Goal: Information Seeking & Learning: Learn about a topic

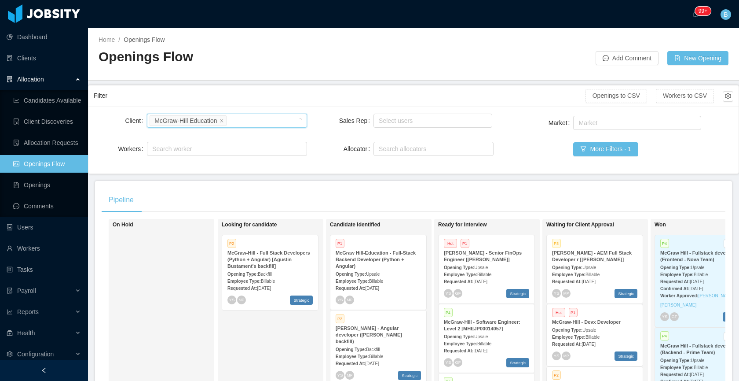
scroll to position [0, 160]
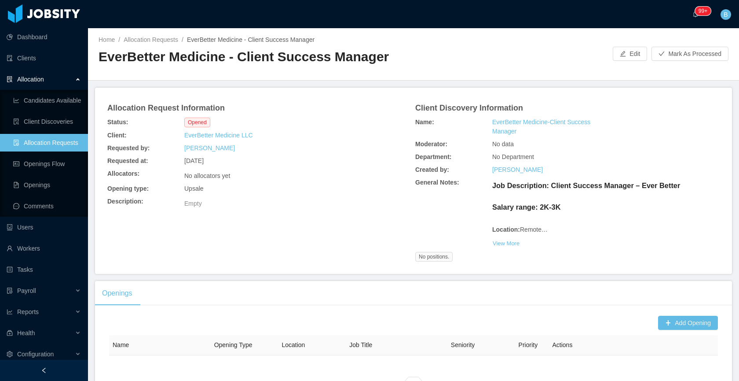
click at [62, 145] on link "Allocation Requests" at bounding box center [47, 143] width 68 height 18
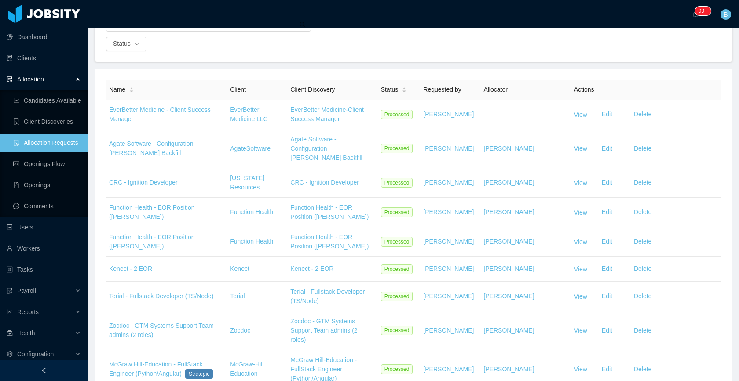
scroll to position [77, 0]
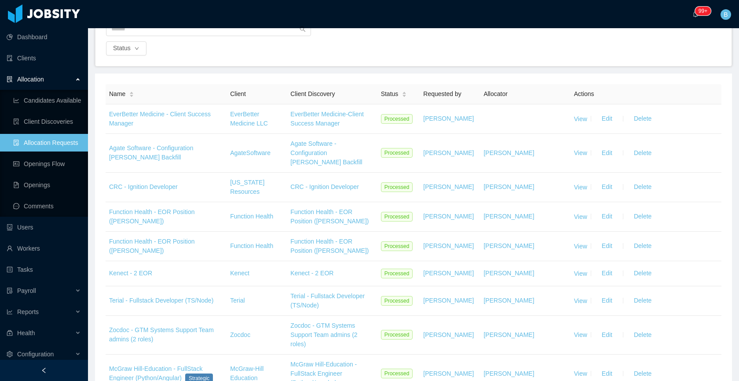
click at [216, 65] on div "Status" at bounding box center [413, 38] width 636 height 55
click at [437, 43] on div "Status" at bounding box center [413, 48] width 617 height 14
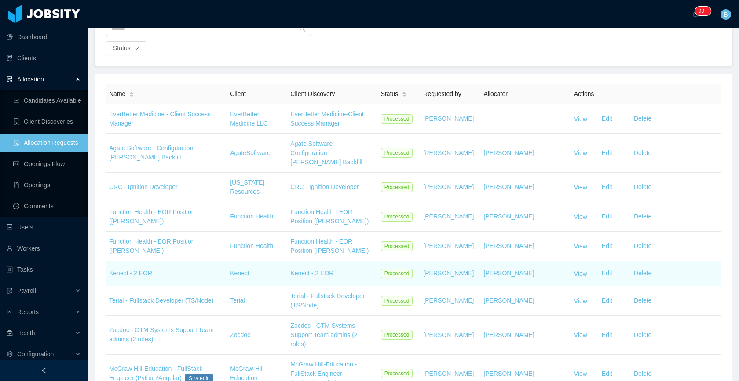
click at [576, 268] on td "View Edit Delete" at bounding box center [646, 273] width 151 height 25
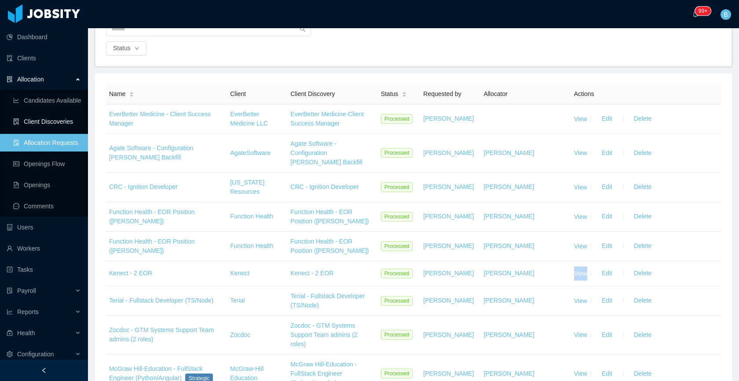
click at [16, 122] on link "Client Discoveries" at bounding box center [47, 122] width 68 height 18
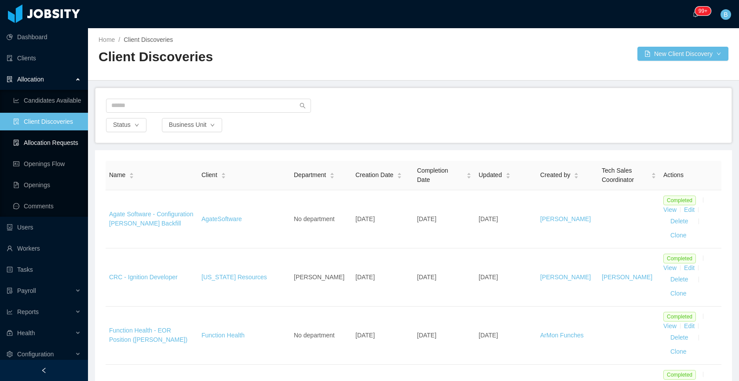
click at [59, 145] on link "Allocation Requests" at bounding box center [47, 143] width 68 height 18
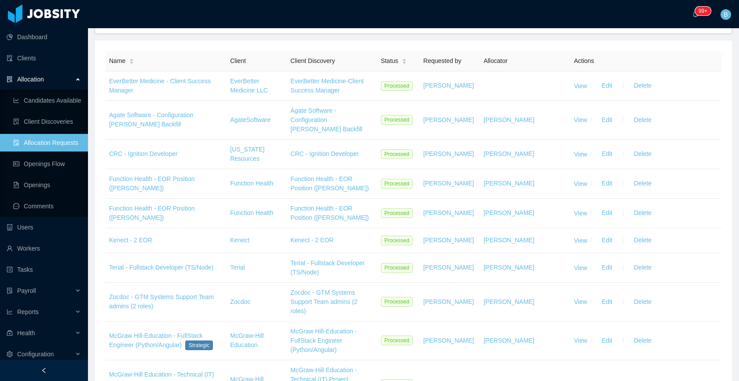
scroll to position [107, 0]
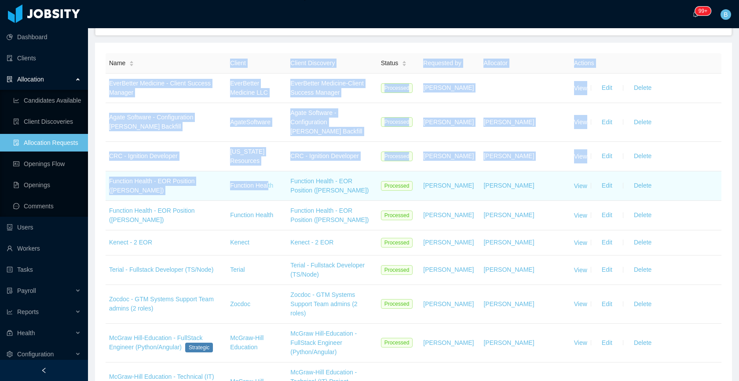
drag, startPoint x: 98, startPoint y: 185, endPoint x: 268, endPoint y: 185, distance: 170.3
drag, startPoint x: 152, startPoint y: 192, endPoint x: 109, endPoint y: 183, distance: 44.2
click at [109, 183] on td "Function Health - EOR Position ([PERSON_NAME])" at bounding box center [166, 185] width 121 height 29
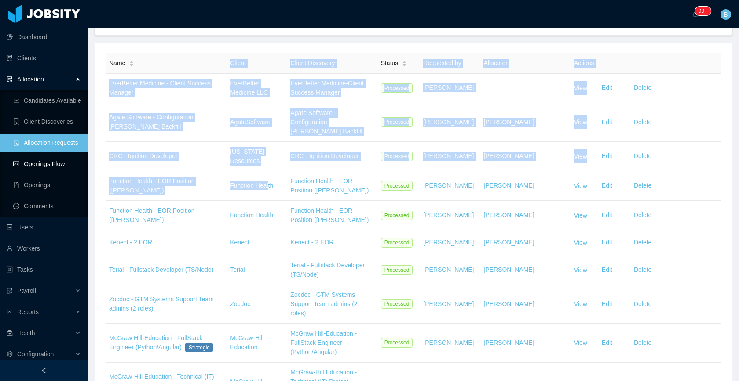
copy link "Function Health - EOR Position ([PERSON_NAME])"
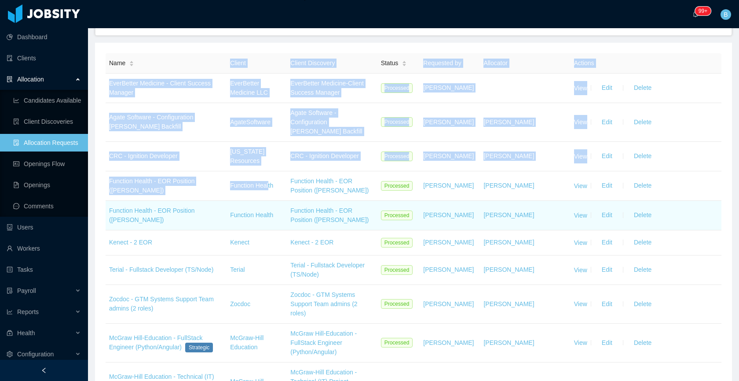
drag, startPoint x: 179, startPoint y: 225, endPoint x: 108, endPoint y: 212, distance: 72.0
click at [108, 212] on td "Function Health - EOR Position ([PERSON_NAME])" at bounding box center [166, 215] width 121 height 29
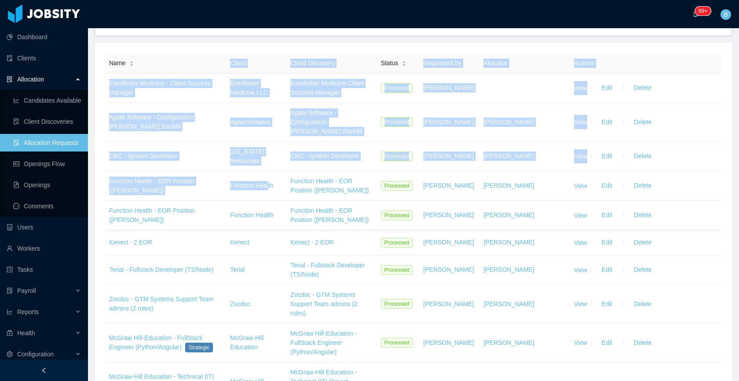
copy link "Function Health - EOR Position ([PERSON_NAME])"
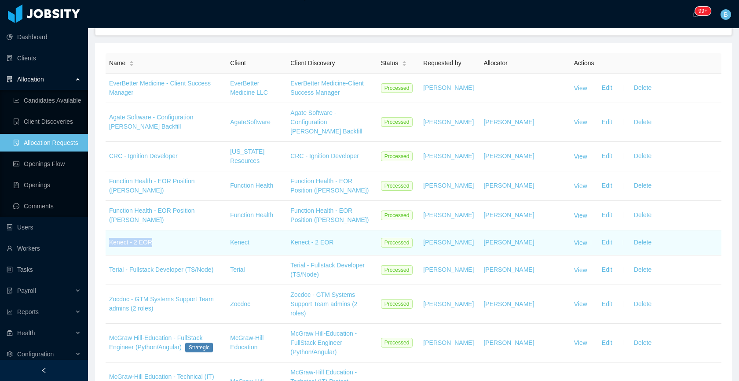
drag, startPoint x: 164, startPoint y: 243, endPoint x: 110, endPoint y: 244, distance: 53.7
click at [110, 244] on td "Kenect - 2 EOR" at bounding box center [166, 242] width 121 height 25
copy link "Kenect - 2 EOR"
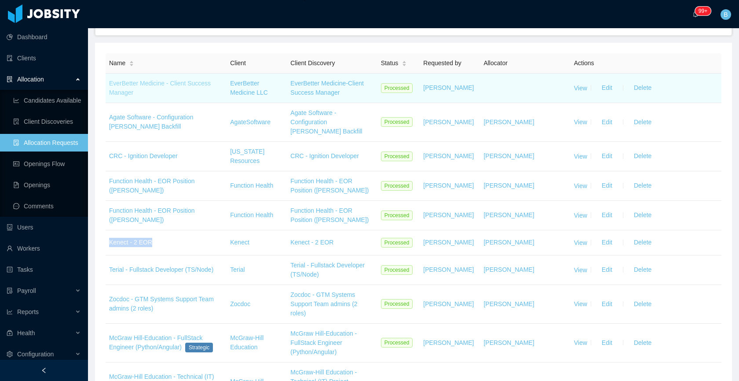
click at [176, 84] on link "EverBetter Medicine - Client Success Manager" at bounding box center [160, 88] width 102 height 16
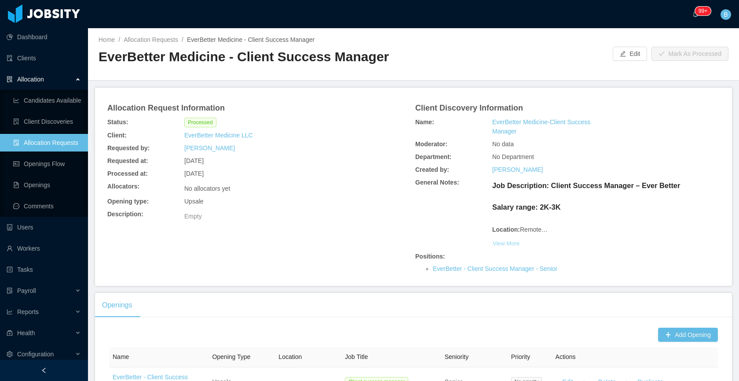
click at [505, 250] on button "View More" at bounding box center [506, 243] width 28 height 14
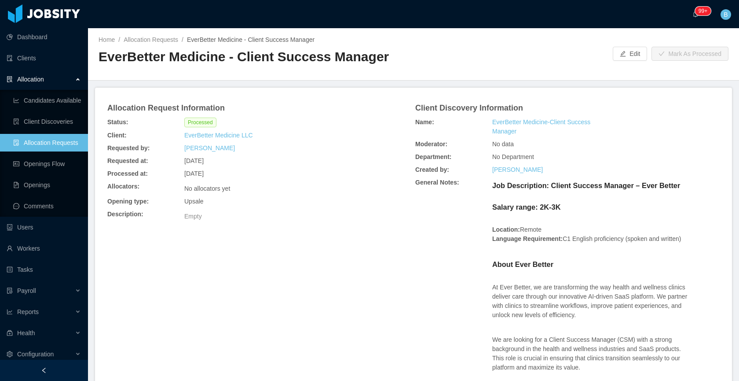
click at [47, 150] on link "Allocation Requests" at bounding box center [47, 143] width 68 height 18
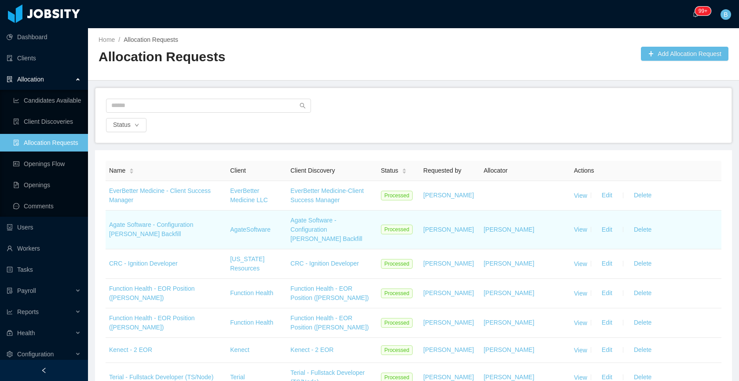
click at [196, 220] on td "Agate Software - Configuration [PERSON_NAME] Backfill" at bounding box center [166, 229] width 121 height 39
click at [193, 224] on link "Agate Software - Configuration [PERSON_NAME] Backfill" at bounding box center [151, 229] width 84 height 16
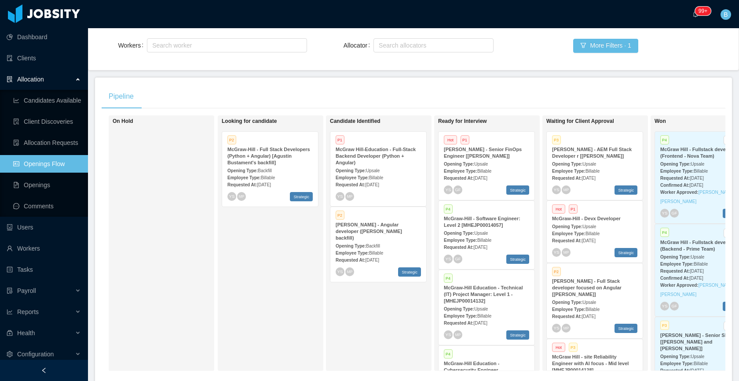
scroll to position [0, 160]
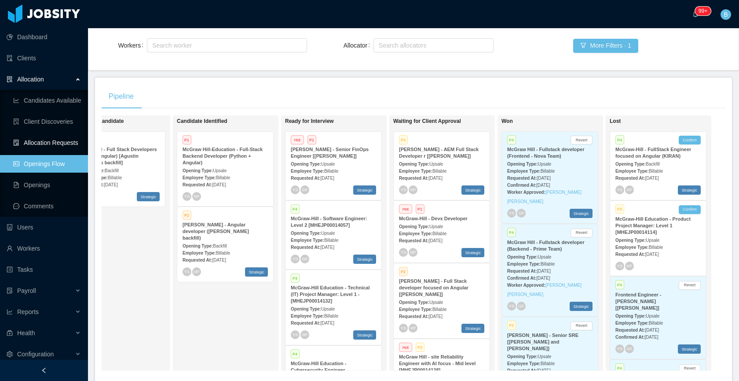
click at [30, 148] on link "Allocation Requests" at bounding box center [47, 143] width 68 height 18
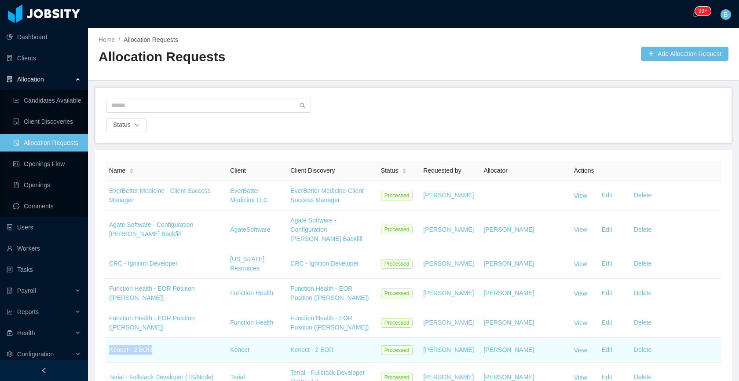
drag, startPoint x: 172, startPoint y: 352, endPoint x: 110, endPoint y: 352, distance: 62.0
click at [110, 352] on td "Kenect - 2 EOR" at bounding box center [166, 349] width 121 height 25
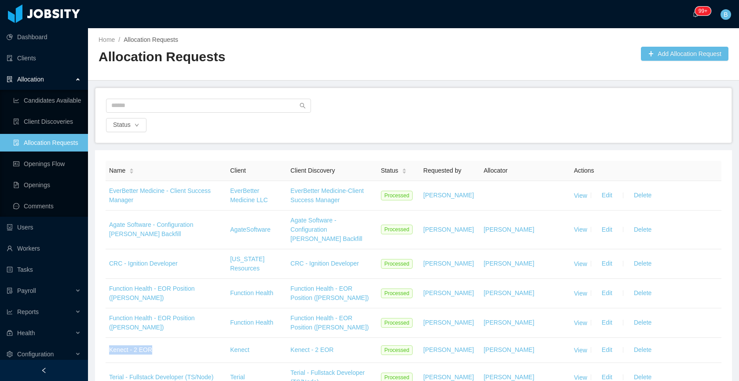
copy link "Kenect - 2 EOR"
